Goal: Check status: Check status

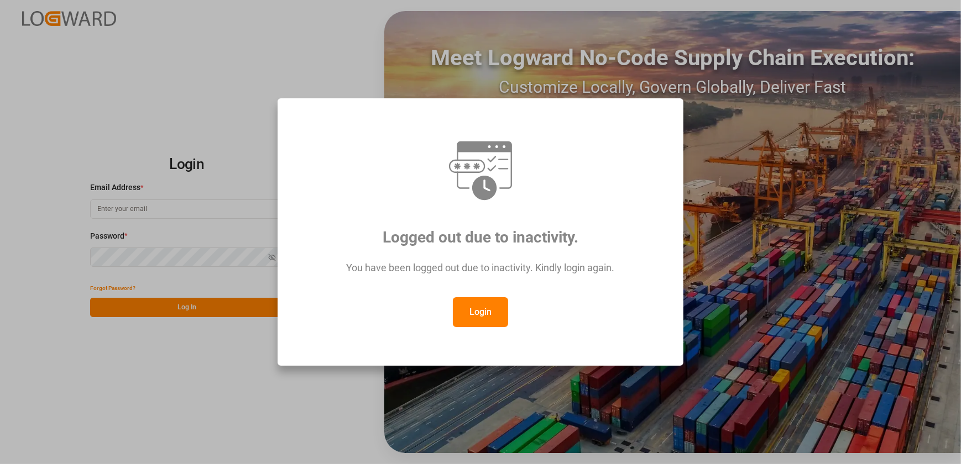
click at [503, 316] on button "Login" at bounding box center [480, 312] width 55 height 30
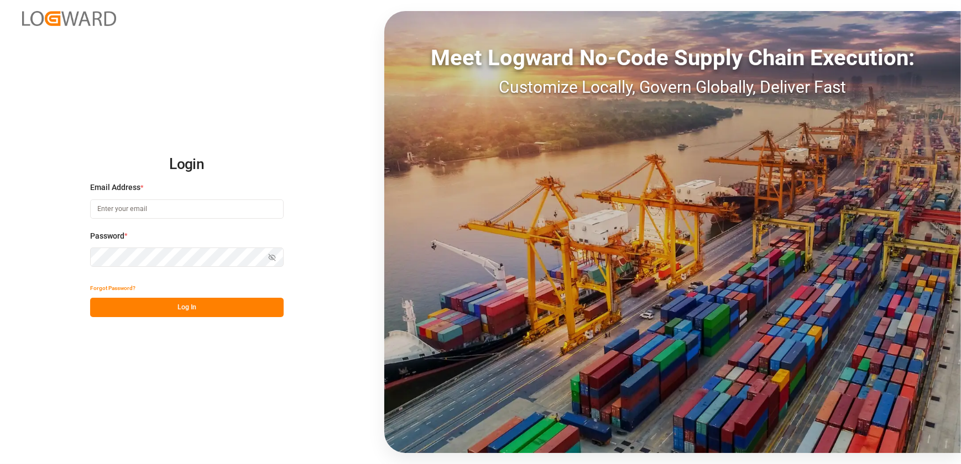
click at [201, 202] on input at bounding box center [186, 209] width 193 height 19
type input "zahra.razavi@jamindustries.com"
click at [149, 302] on button "Log In" at bounding box center [186, 307] width 193 height 19
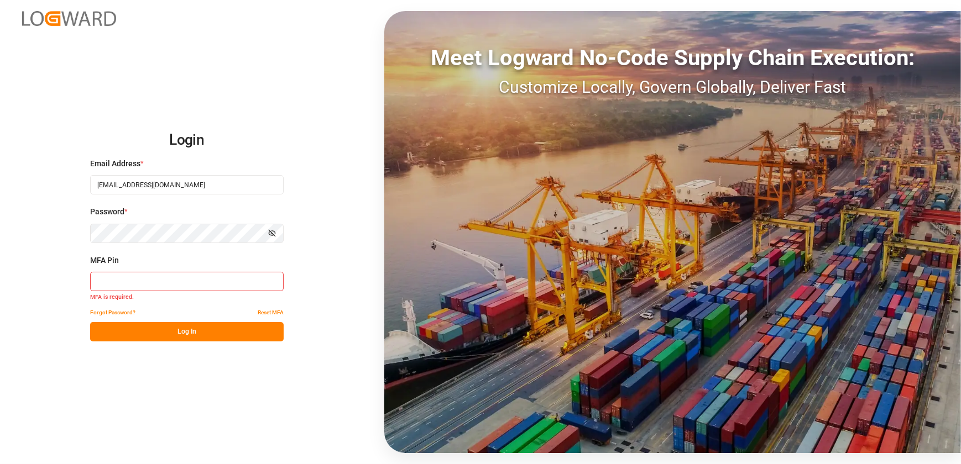
click at [168, 325] on button "Log In" at bounding box center [186, 331] width 193 height 19
click at [159, 283] on input at bounding box center [186, 281] width 193 height 19
type input "140785"
click at [165, 333] on button "Log In" at bounding box center [186, 331] width 193 height 19
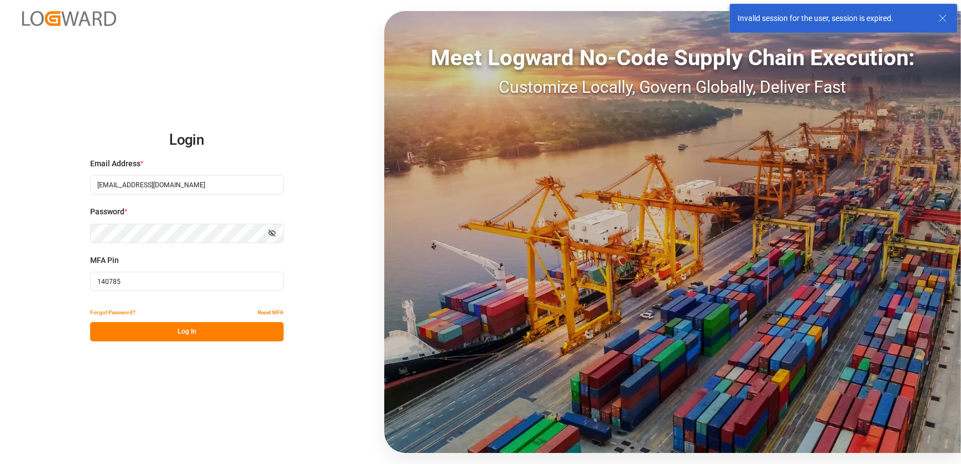
click at [130, 282] on input "140785" at bounding box center [186, 281] width 193 height 19
click at [132, 282] on input "140785" at bounding box center [186, 281] width 193 height 19
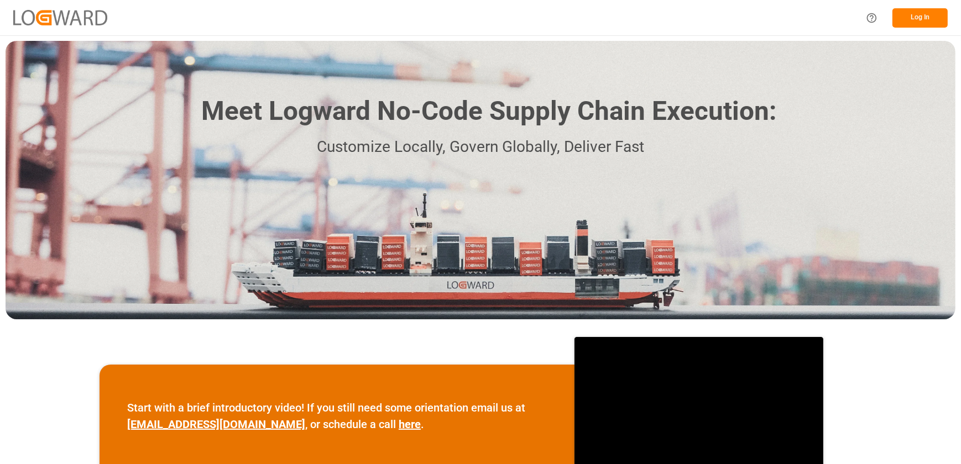
click at [920, 11] on button "Log In" at bounding box center [919, 17] width 55 height 19
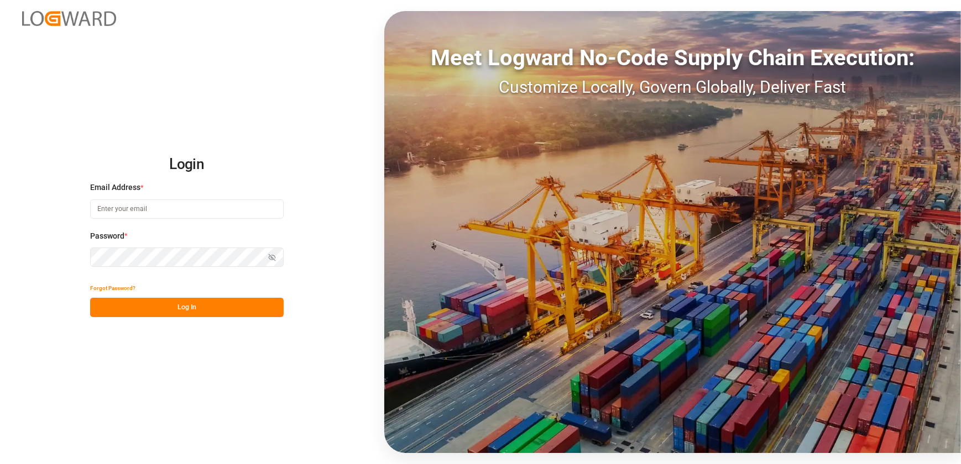
click at [170, 205] on input at bounding box center [186, 209] width 193 height 19
type input "zahra.razavi@jamindustries.com"
click at [158, 306] on button "Log In" at bounding box center [186, 307] width 193 height 19
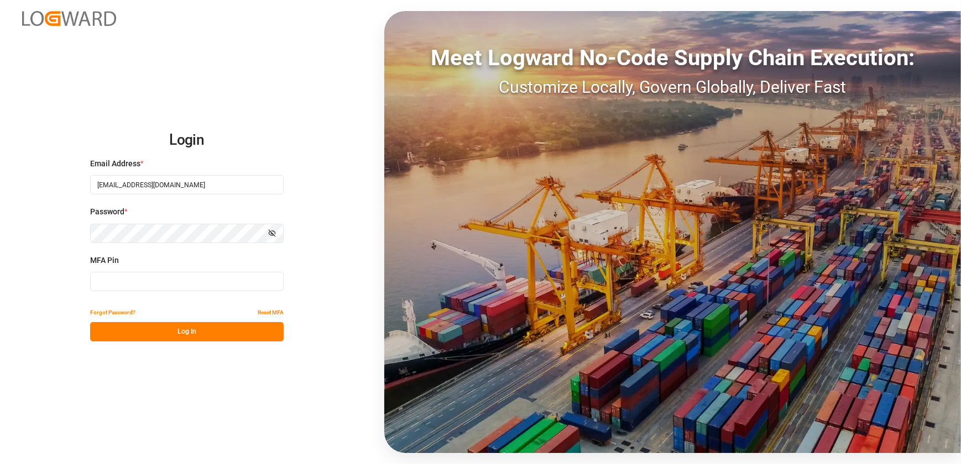
click at [112, 290] on input at bounding box center [186, 281] width 193 height 19
type input "617955"
click at [242, 326] on button "Log In" at bounding box center [186, 331] width 193 height 19
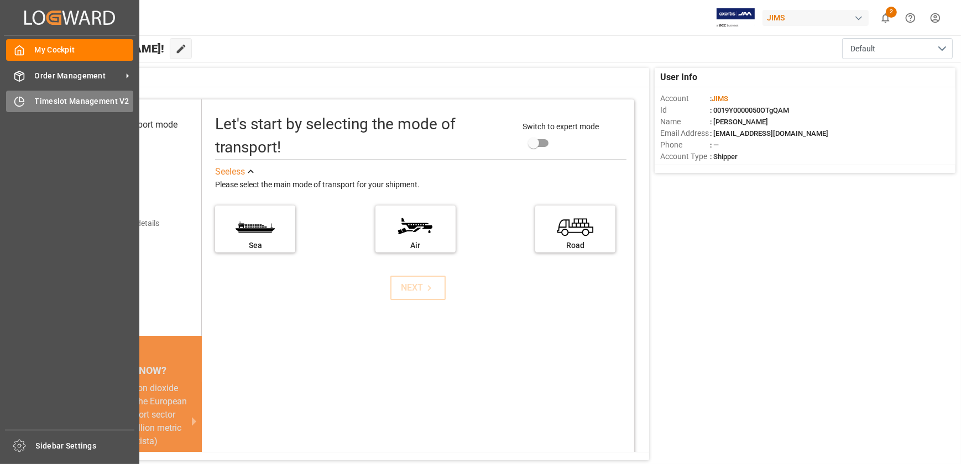
click at [22, 100] on icon at bounding box center [19, 101] width 11 height 11
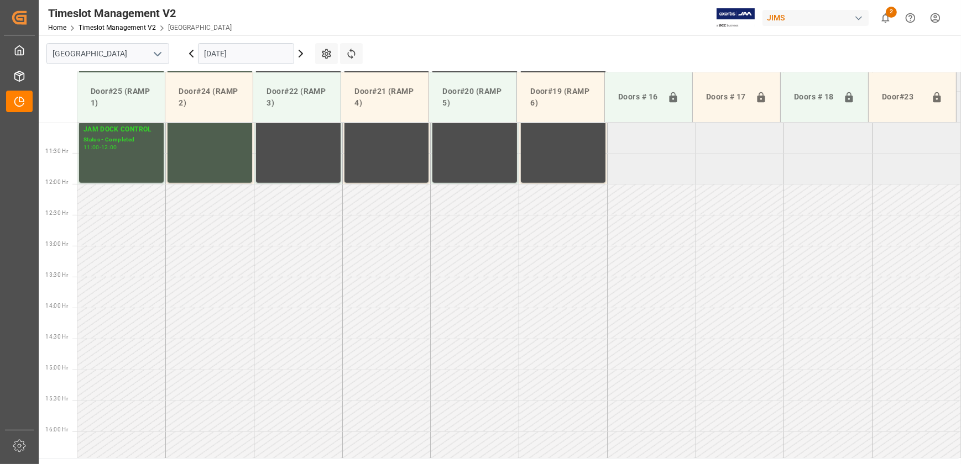
scroll to position [631, 0]
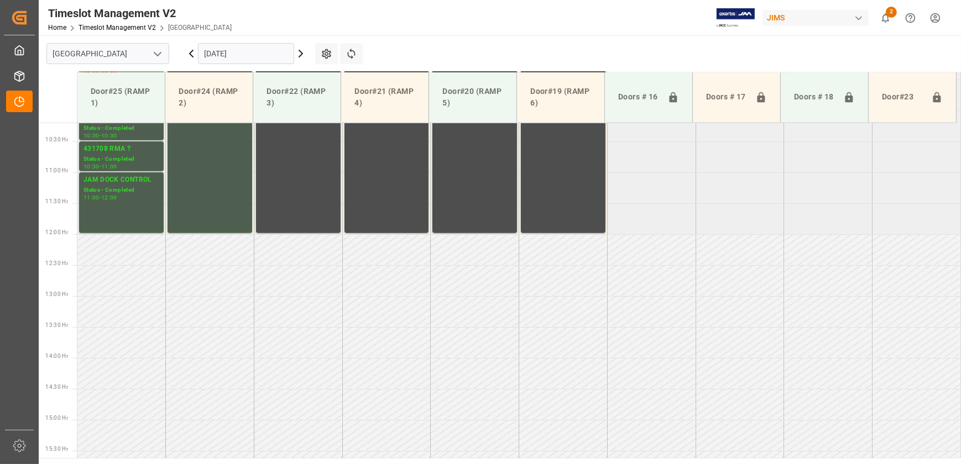
click at [248, 62] on input "18.09.2025" at bounding box center [246, 53] width 96 height 21
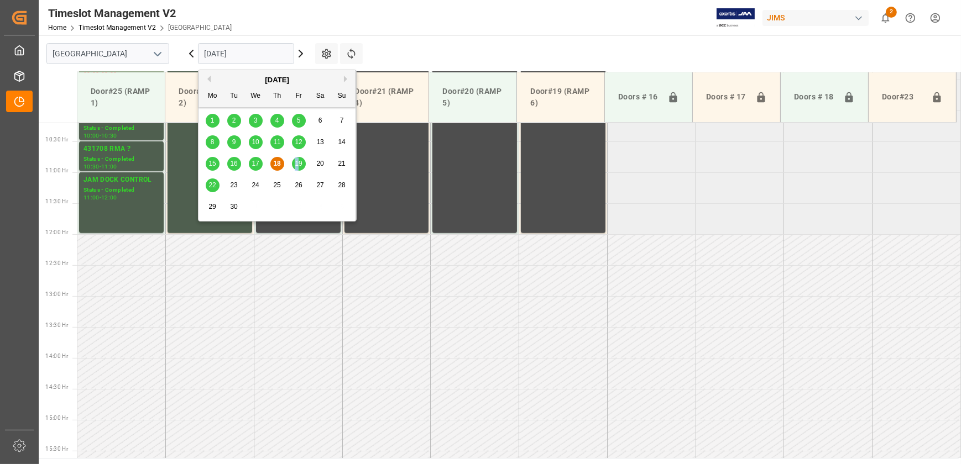
click at [297, 164] on span "19" at bounding box center [298, 164] width 7 height 8
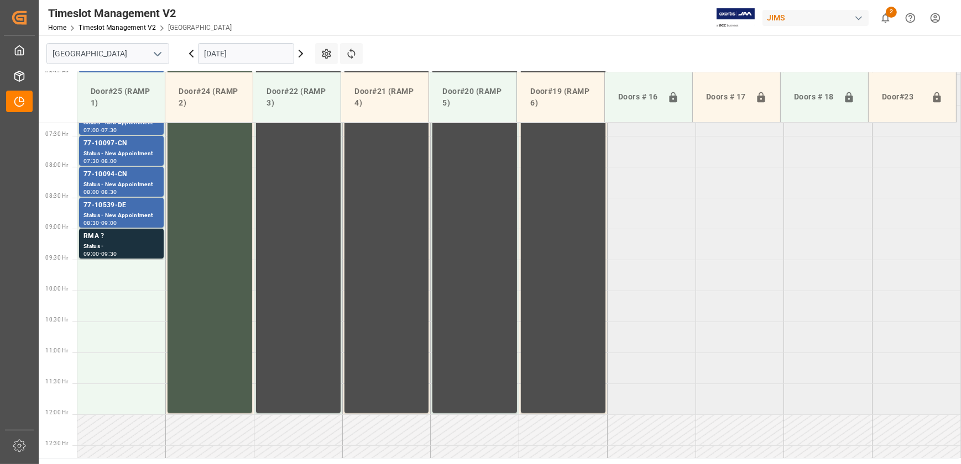
scroll to position [442, 0]
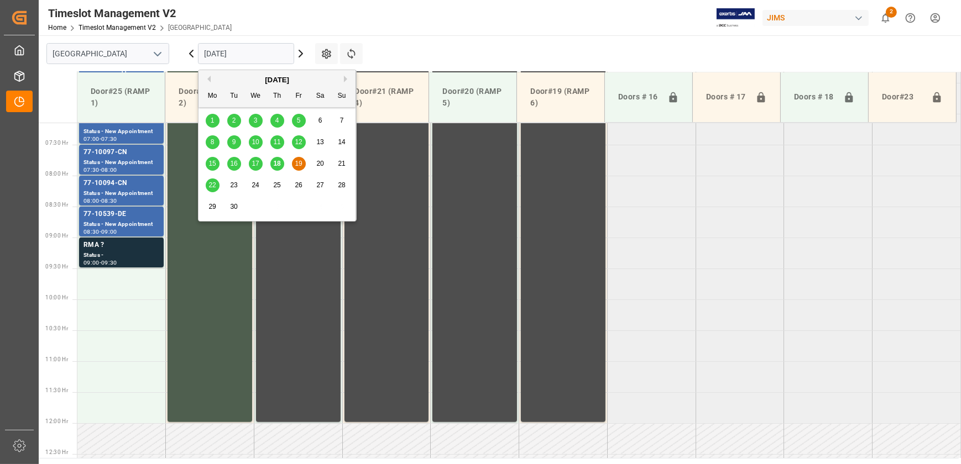
click at [261, 56] on input "19.09.2025" at bounding box center [246, 53] width 96 height 21
click at [211, 182] on span "22" at bounding box center [211, 185] width 7 height 8
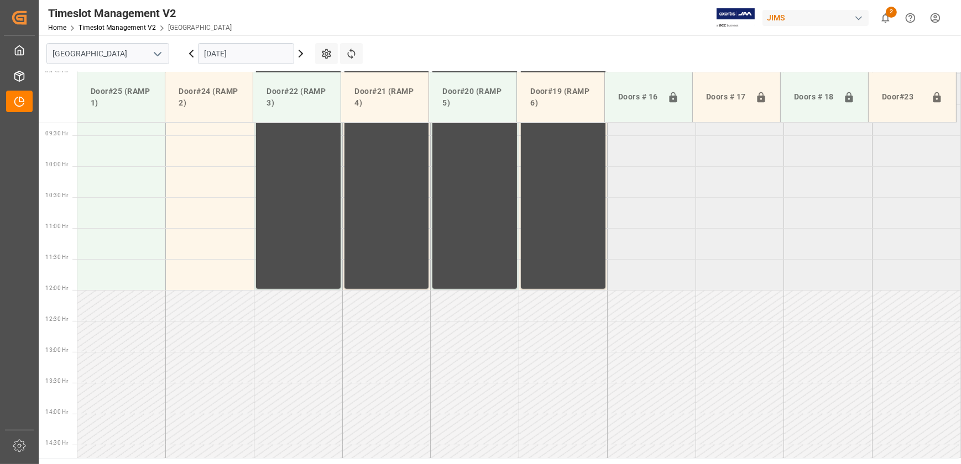
scroll to position [499, 0]
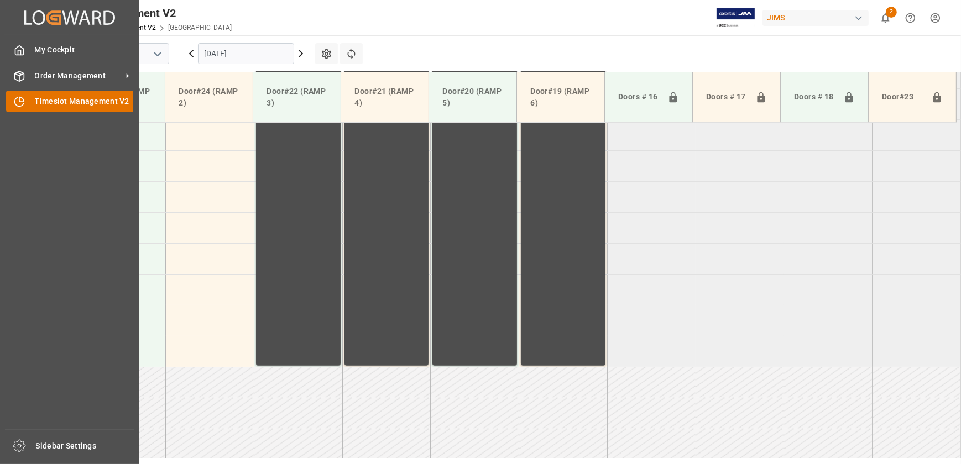
click at [53, 102] on span "Timeslot Management V2" at bounding box center [84, 102] width 99 height 12
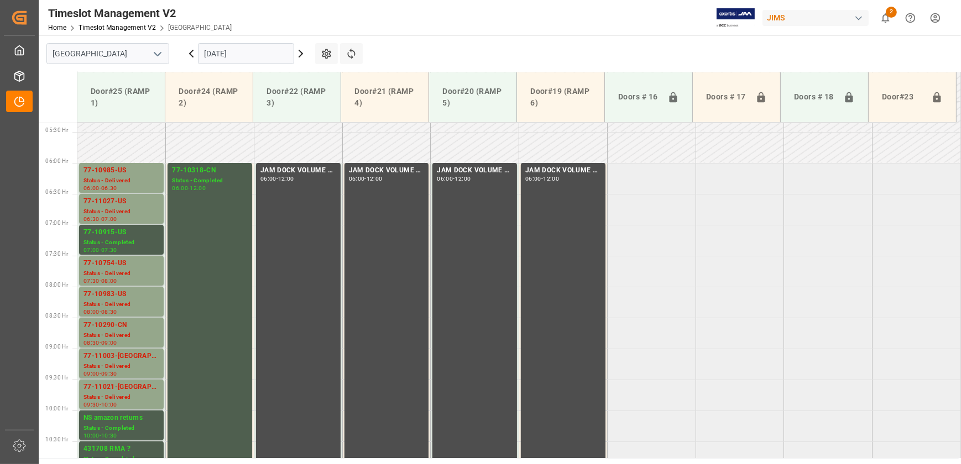
scroll to position [380, 0]
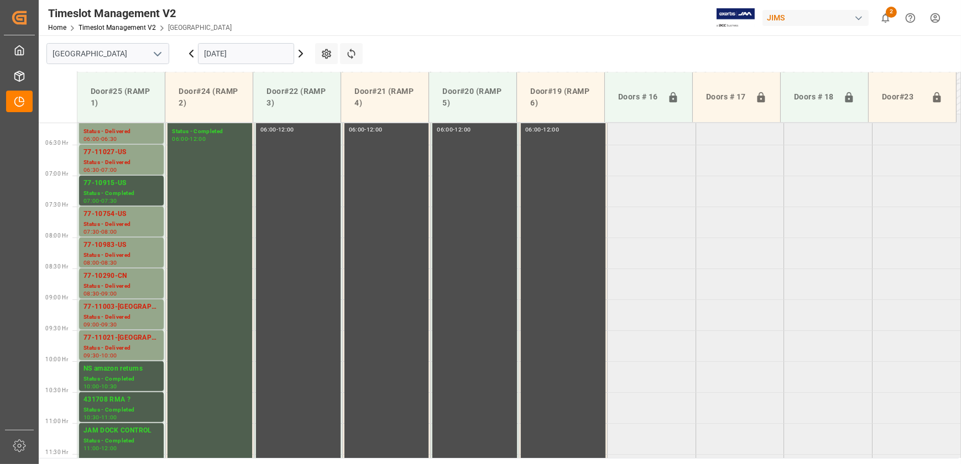
click at [266, 54] on input "18.09.2025" at bounding box center [246, 53] width 96 height 21
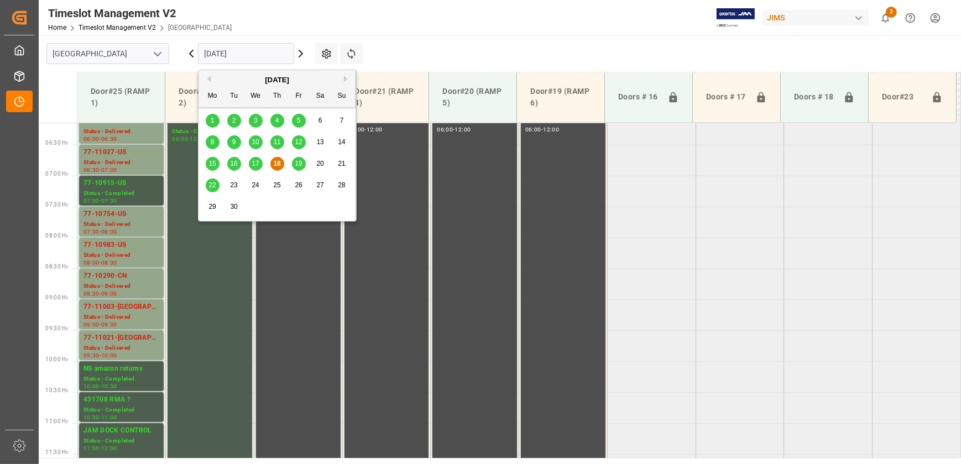
click at [301, 160] on span "19" at bounding box center [298, 164] width 7 height 8
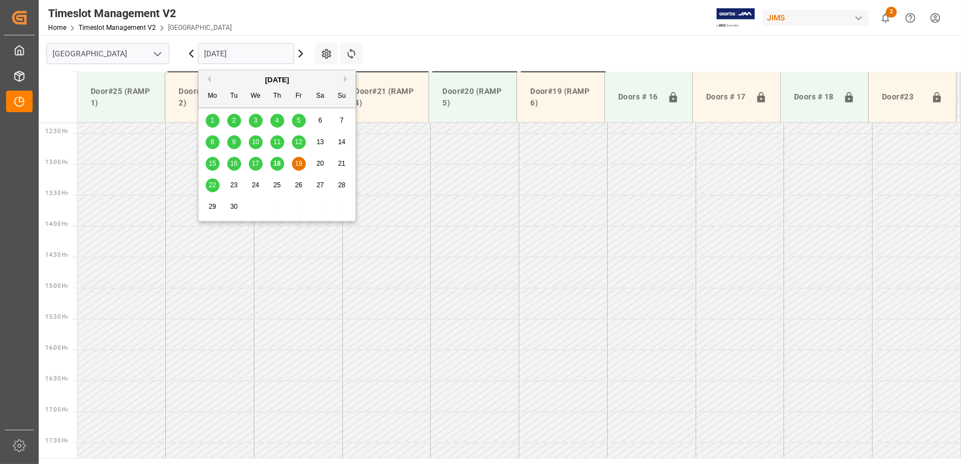
scroll to position [995, 0]
click at [245, 45] on input "19.09.2025" at bounding box center [246, 53] width 96 height 21
click at [444, 206] on td at bounding box center [475, 195] width 88 height 31
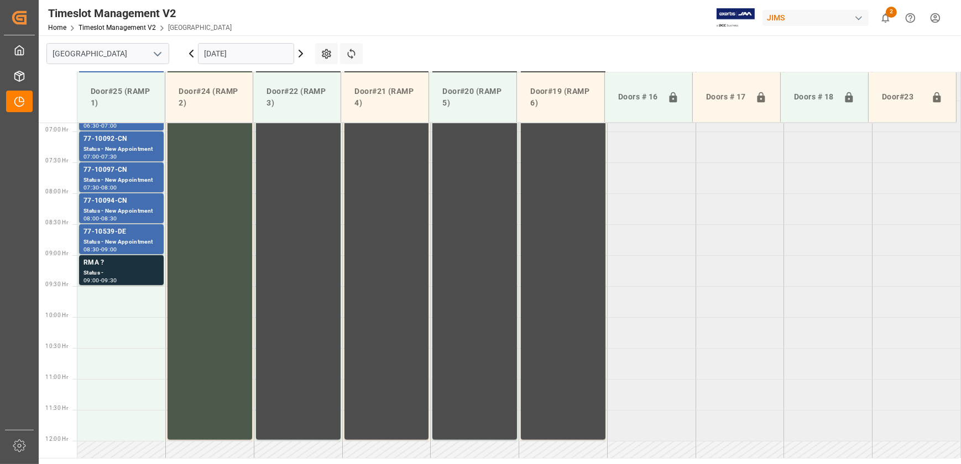
scroll to position [392, 0]
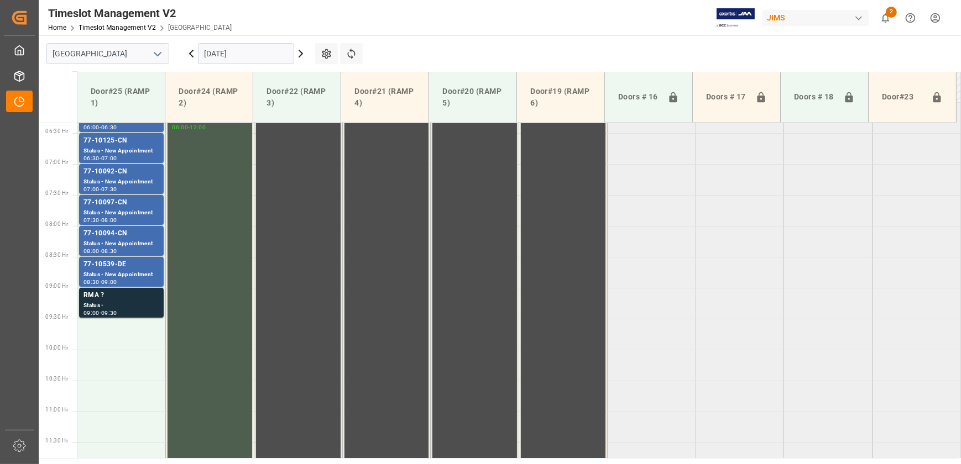
click at [265, 48] on input "19.09.2025" at bounding box center [246, 53] width 96 height 21
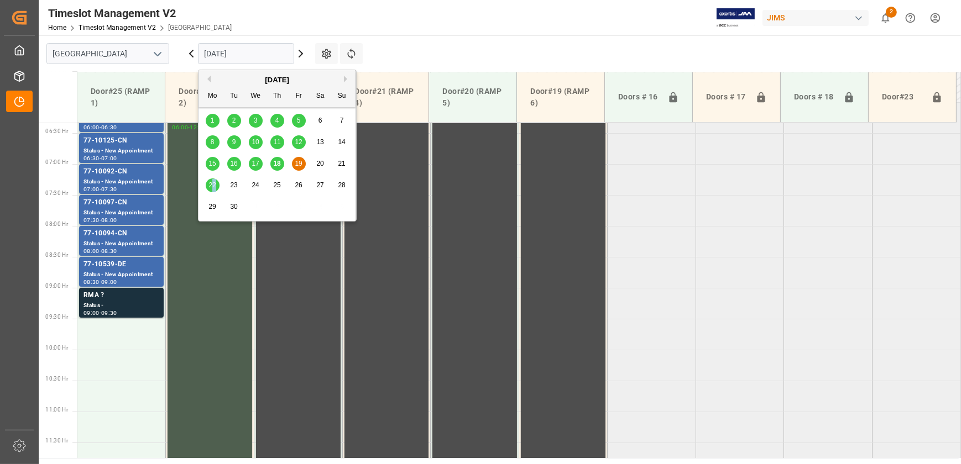
click at [214, 183] on span "22" at bounding box center [211, 185] width 7 height 8
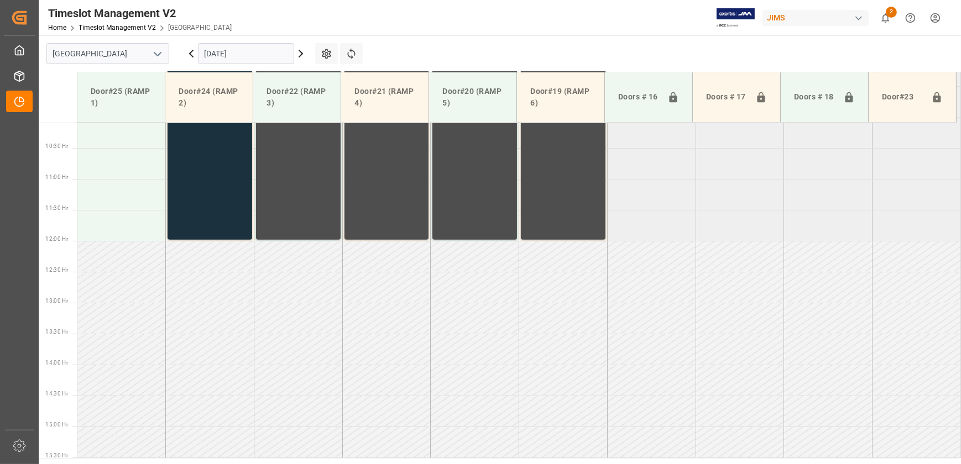
scroll to position [323, 0]
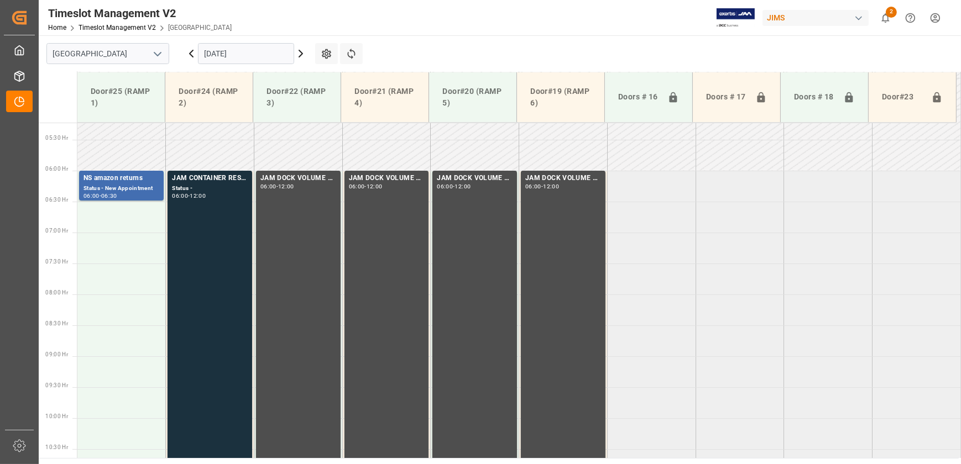
drag, startPoint x: 111, startPoint y: 158, endPoint x: 118, endPoint y: 142, distance: 17.3
click at [114, 150] on td at bounding box center [121, 155] width 88 height 31
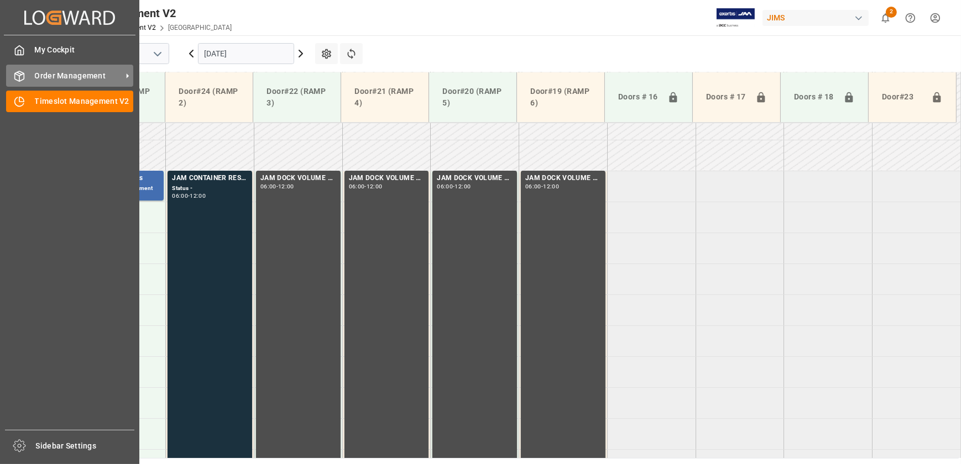
click at [32, 76] on div "Order Management Order Management" at bounding box center [69, 76] width 127 height 22
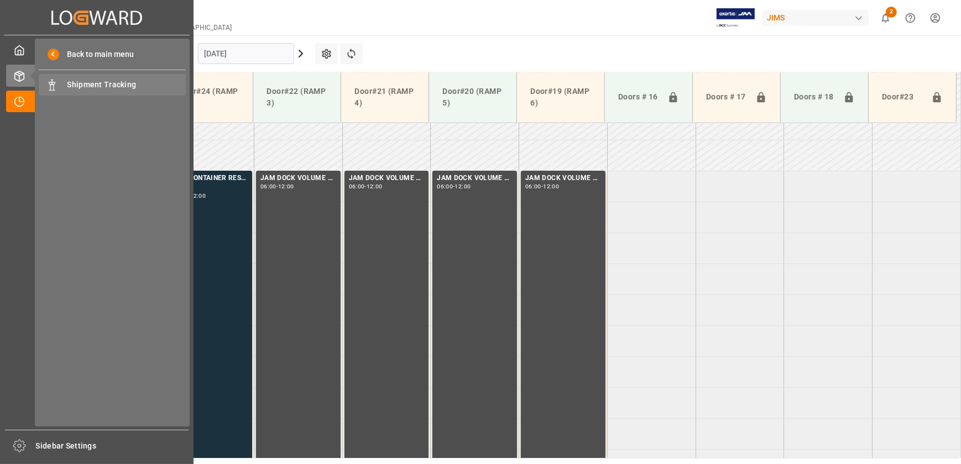
click at [97, 87] on span "Shipment Tracking" at bounding box center [126, 85] width 119 height 12
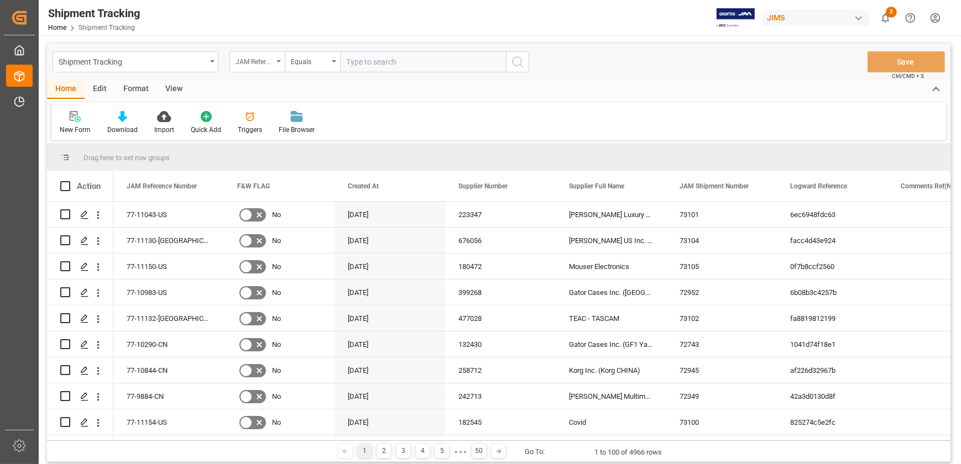
click at [268, 64] on div "JAM Reference Number" at bounding box center [255, 60] width 38 height 13
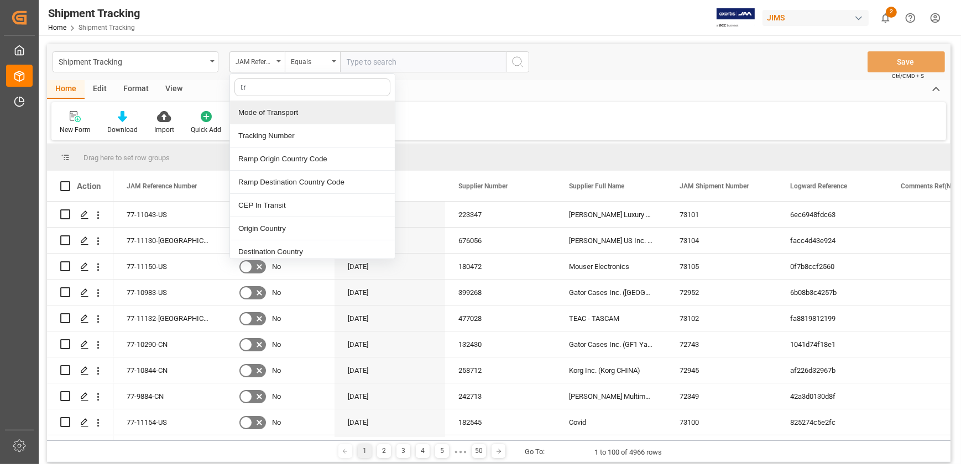
type input "tra"
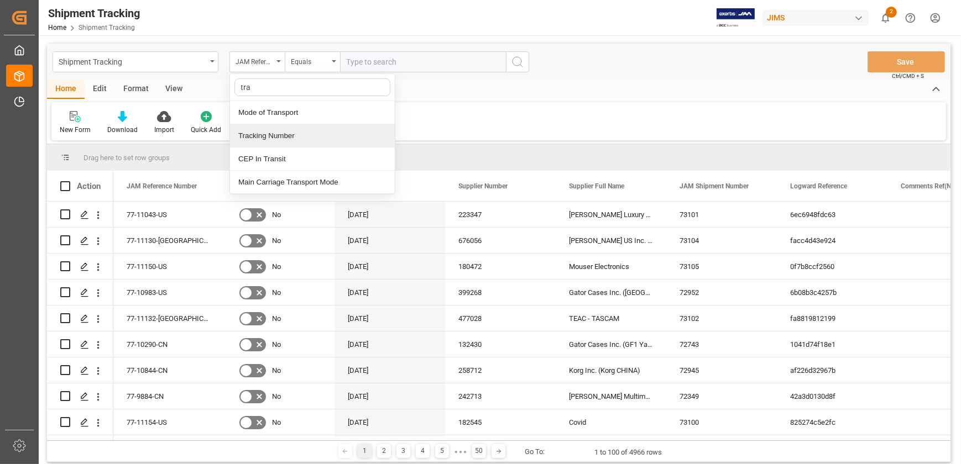
click at [279, 130] on div "Tracking Number" at bounding box center [312, 135] width 165 height 23
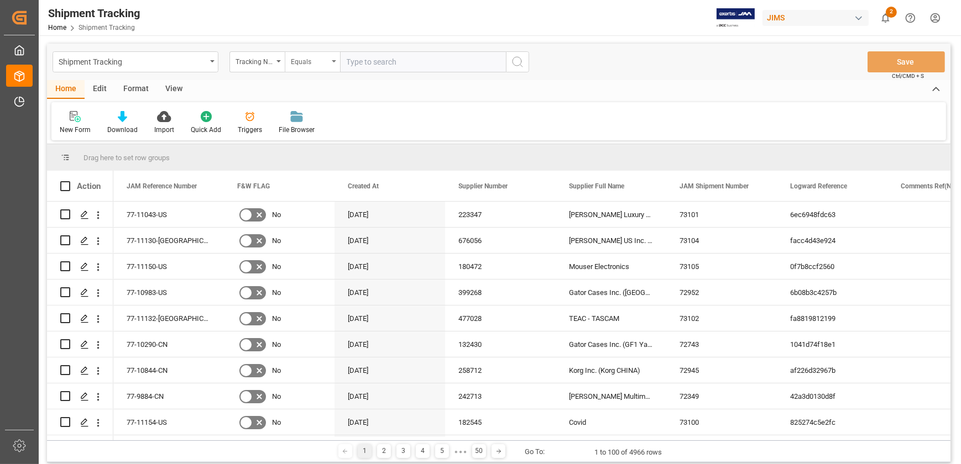
click at [326, 66] on div "Equals" at bounding box center [310, 60] width 38 height 13
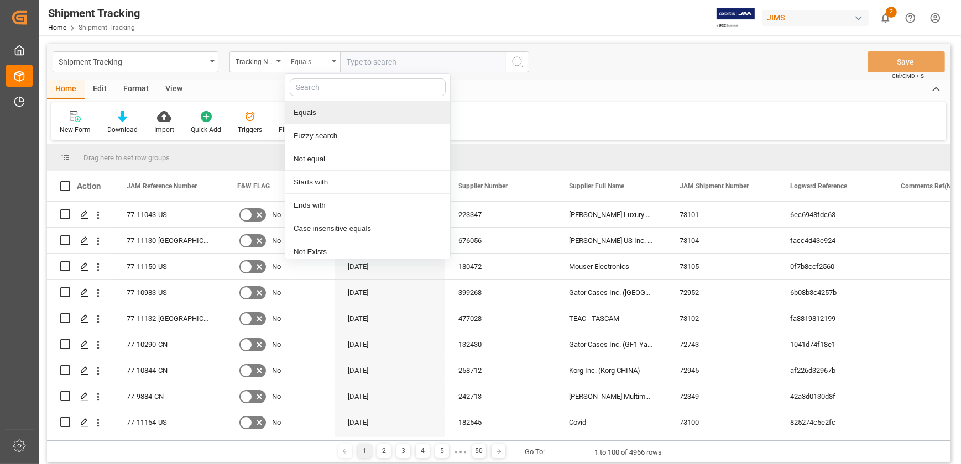
click at [323, 60] on div "Equals" at bounding box center [310, 60] width 38 height 13
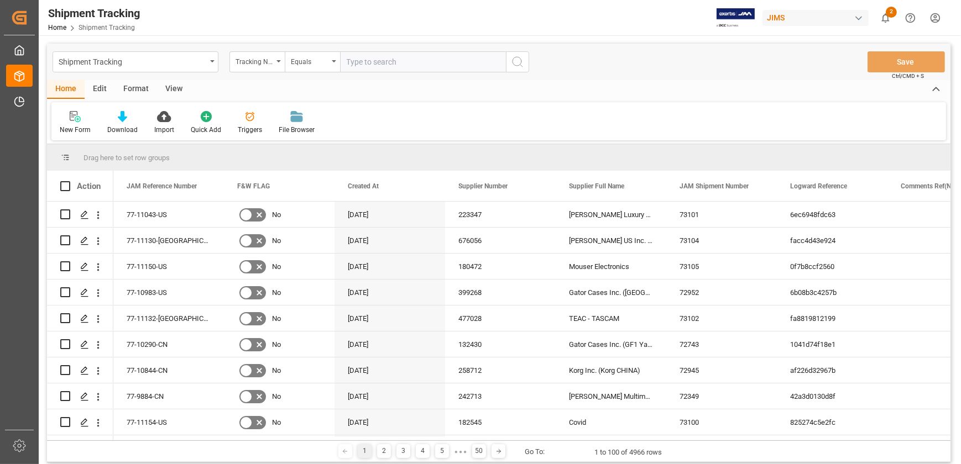
click at [358, 59] on input "text" at bounding box center [423, 61] width 166 height 21
type input "1894835401"
click at [512, 64] on icon "search button" at bounding box center [517, 61] width 13 height 13
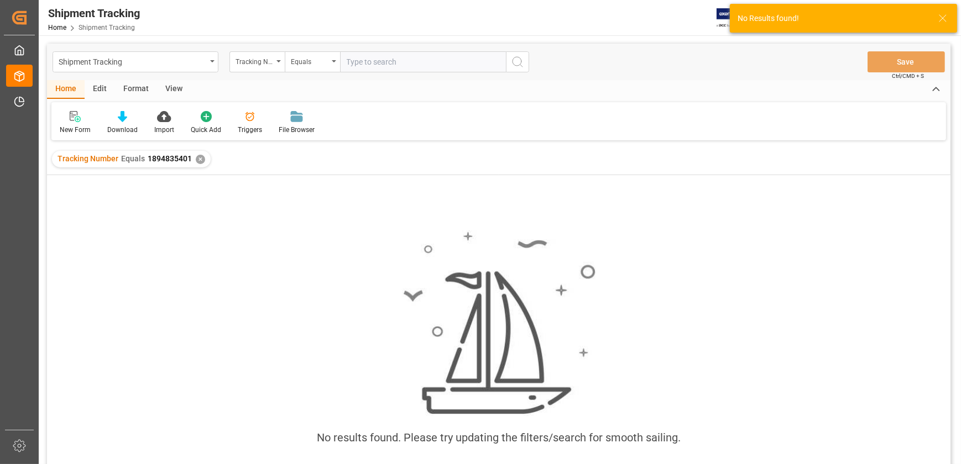
click at [199, 159] on div "✕" at bounding box center [200, 159] width 9 height 9
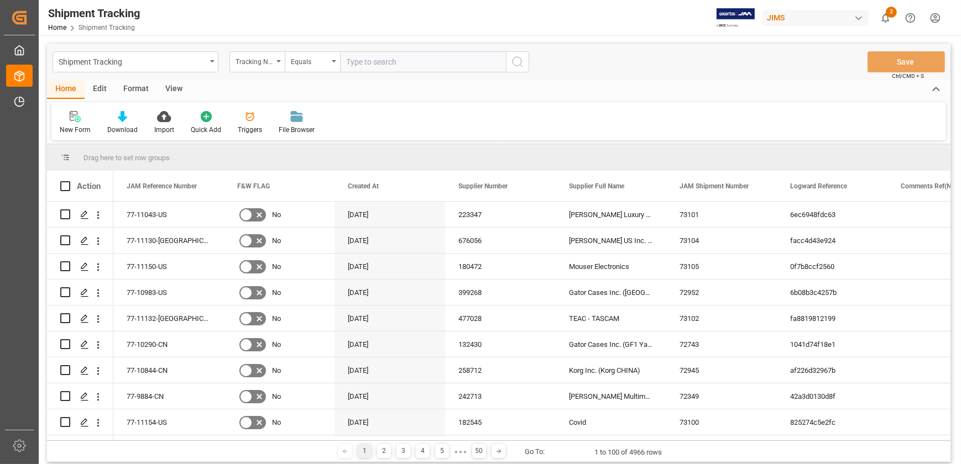
click at [378, 60] on input "text" at bounding box center [423, 61] width 166 height 21
